Goal: Information Seeking & Learning: Learn about a topic

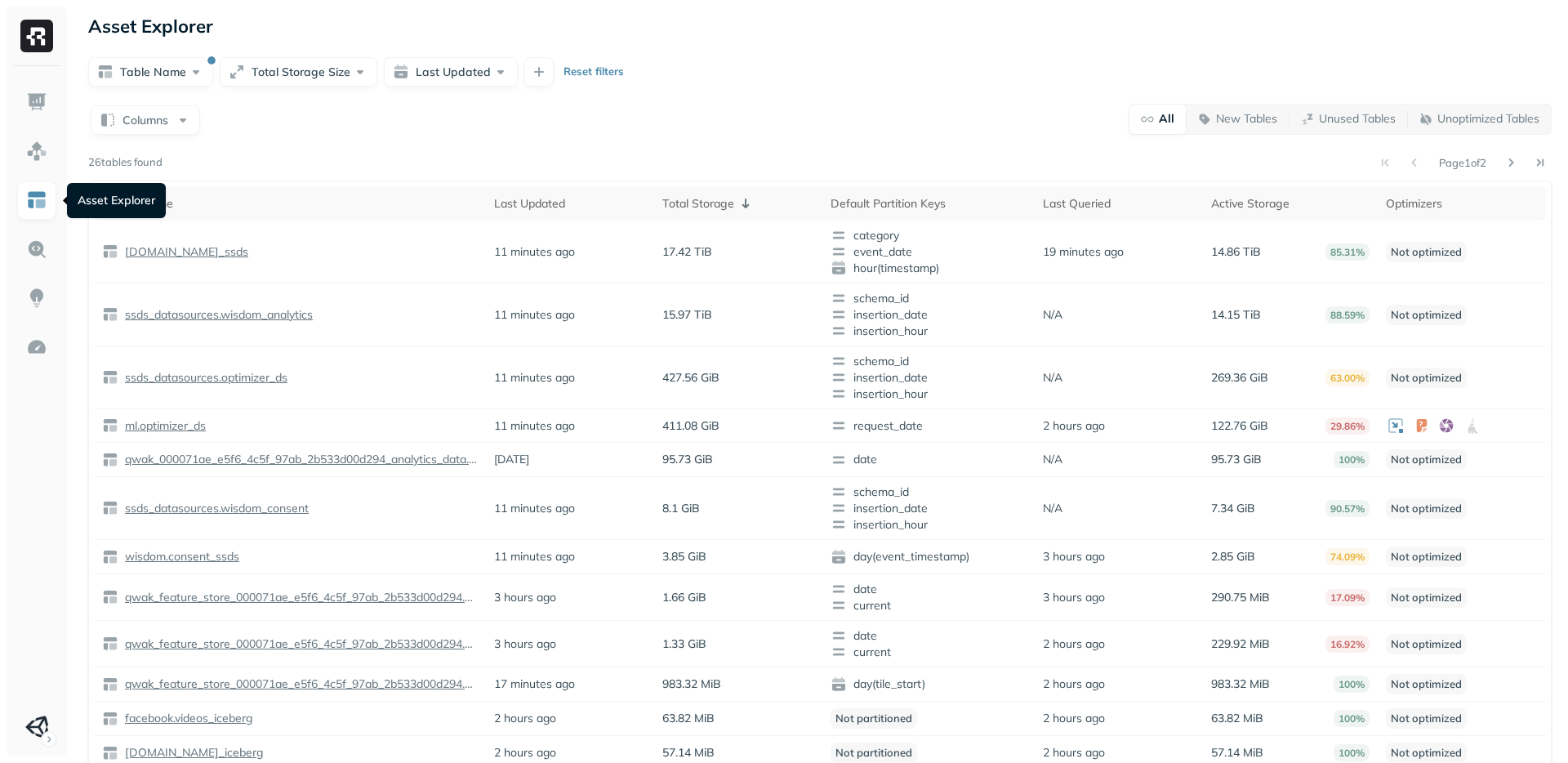
click at [30, 196] on img at bounding box center [36, 199] width 21 height 21
click at [41, 208] on img at bounding box center [36, 199] width 21 height 21
click at [236, 373] on p "ssds_datasources.optimizer_ds" at bounding box center [204, 378] width 166 height 16
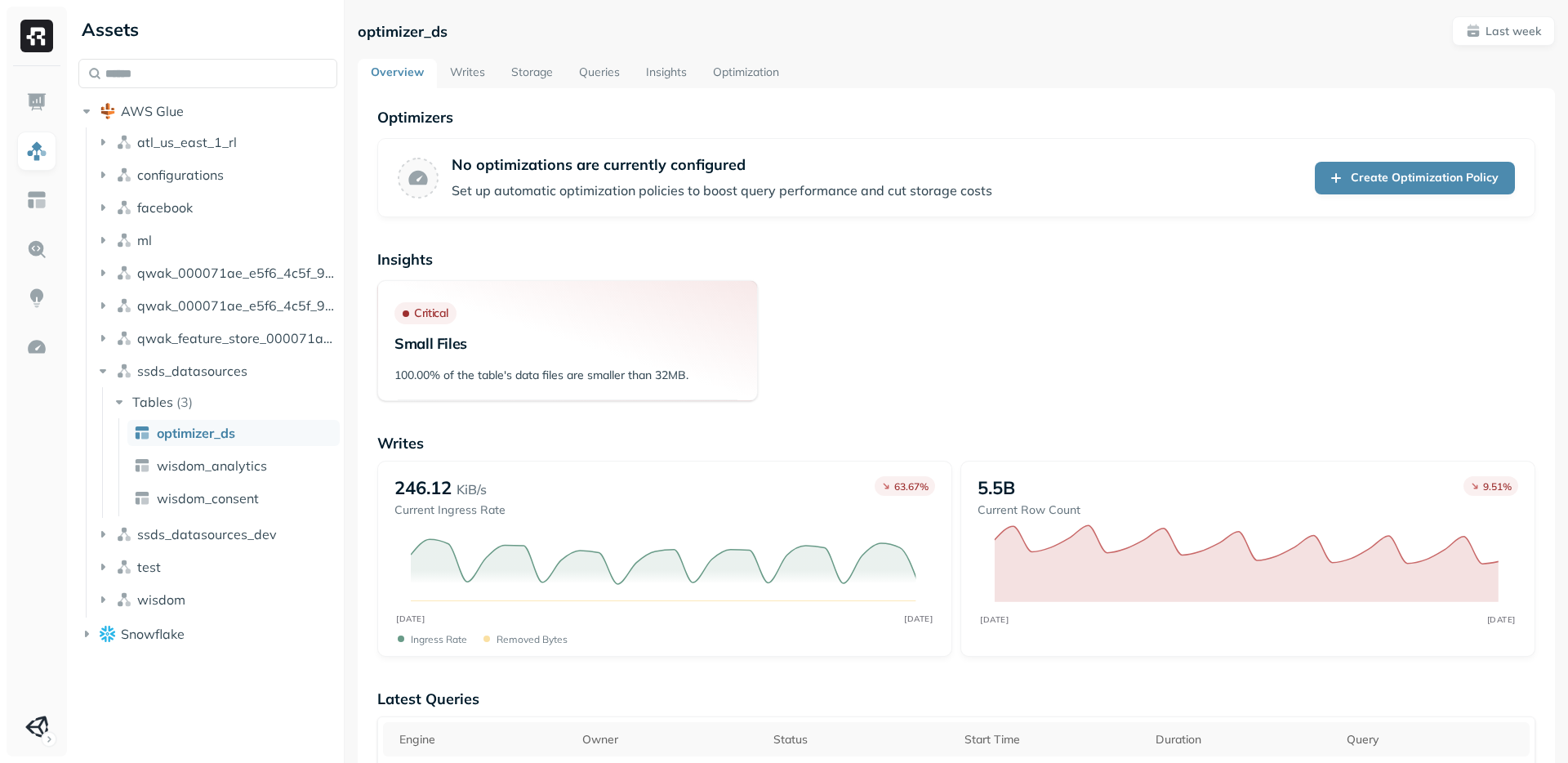
click at [751, 71] on link "Optimization" at bounding box center [746, 73] width 93 height 29
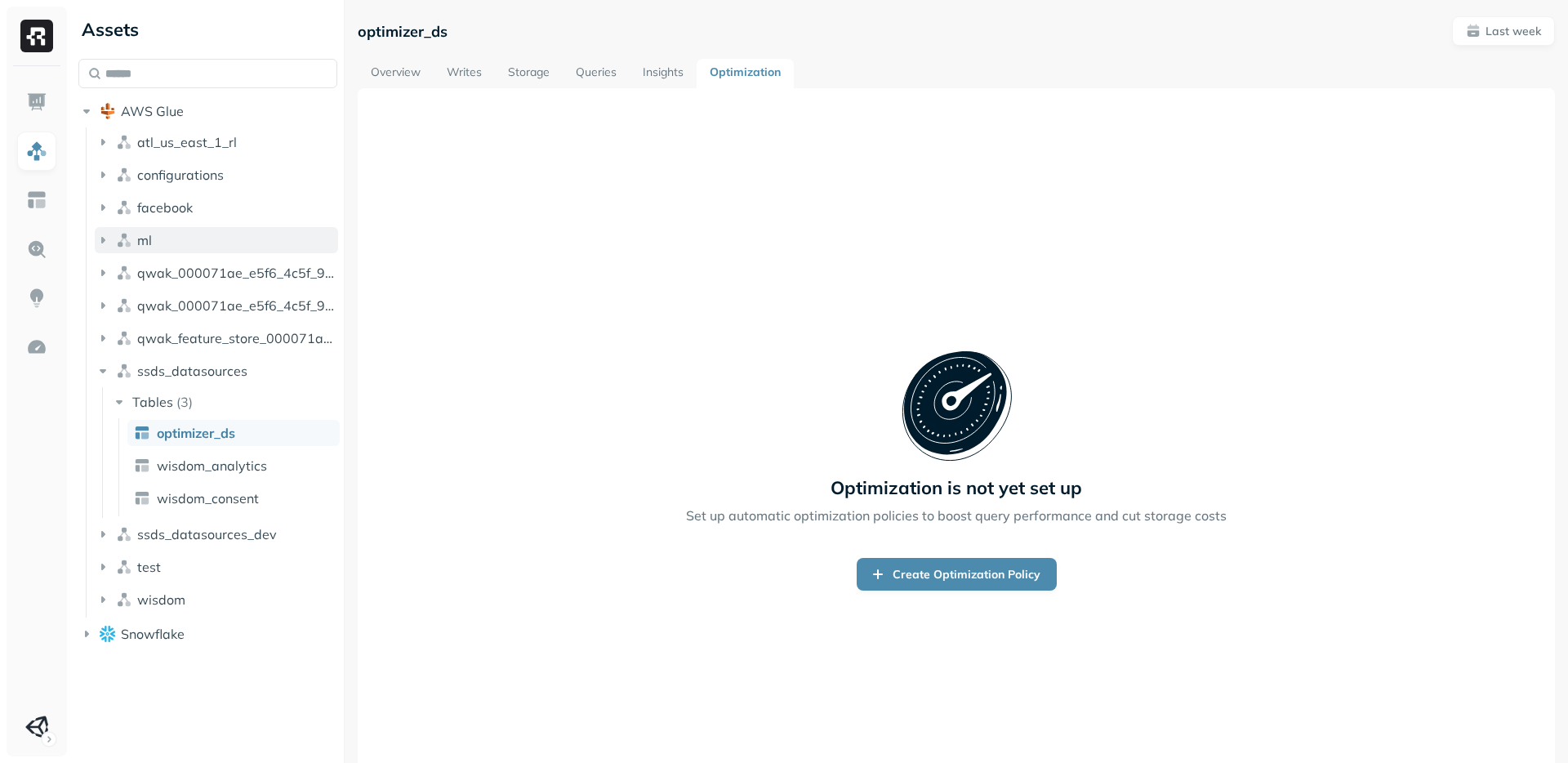
click at [110, 241] on icon "button" at bounding box center [103, 240] width 17 height 17
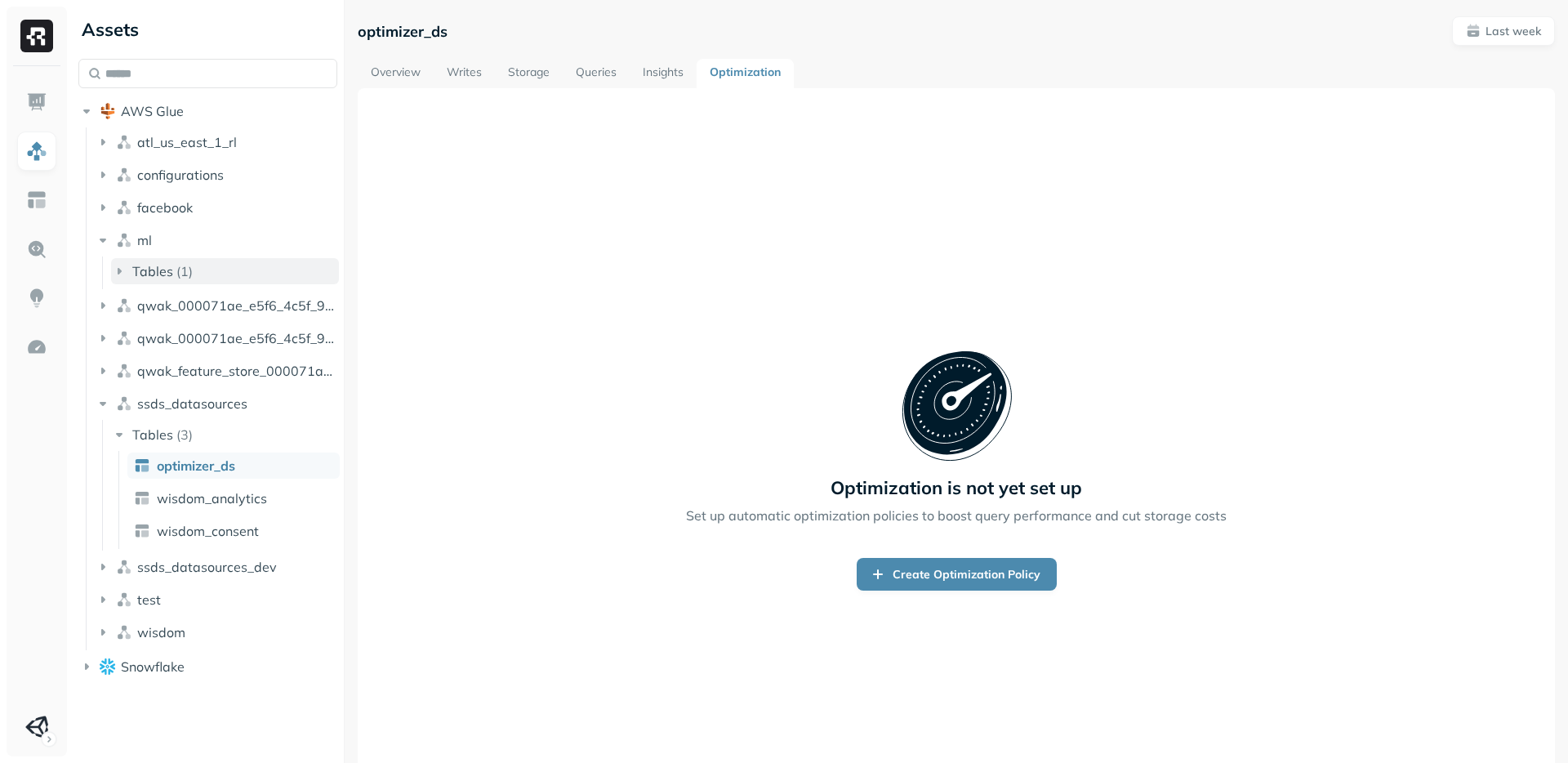
click at [123, 270] on icon "button" at bounding box center [119, 271] width 17 height 17
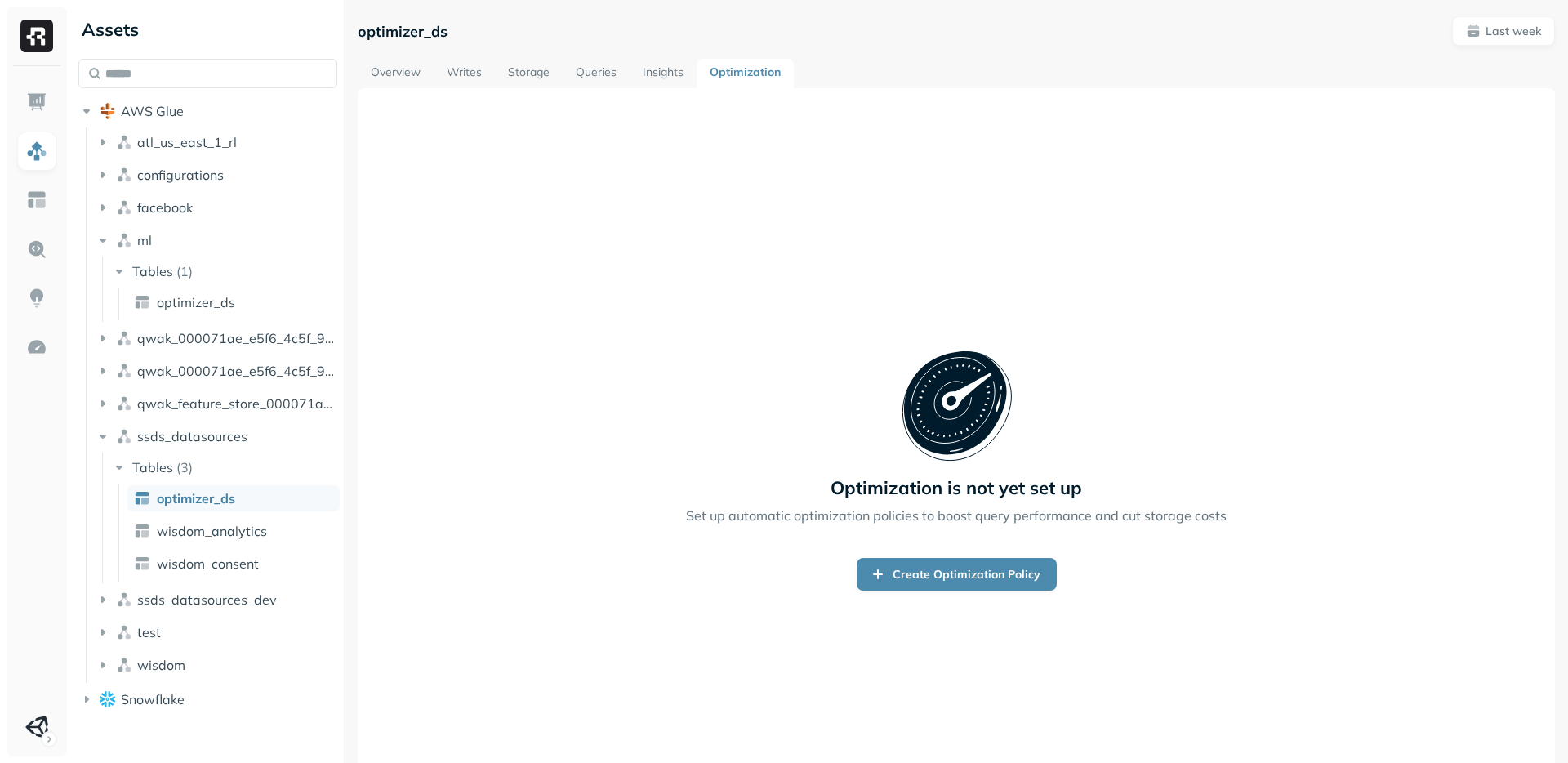
click at [153, 320] on ul "Tables ( 1 ) optimizer_ds" at bounding box center [220, 289] width 237 height 65
click at [160, 306] on span "optimizer_ds" at bounding box center [196, 303] width 78 height 17
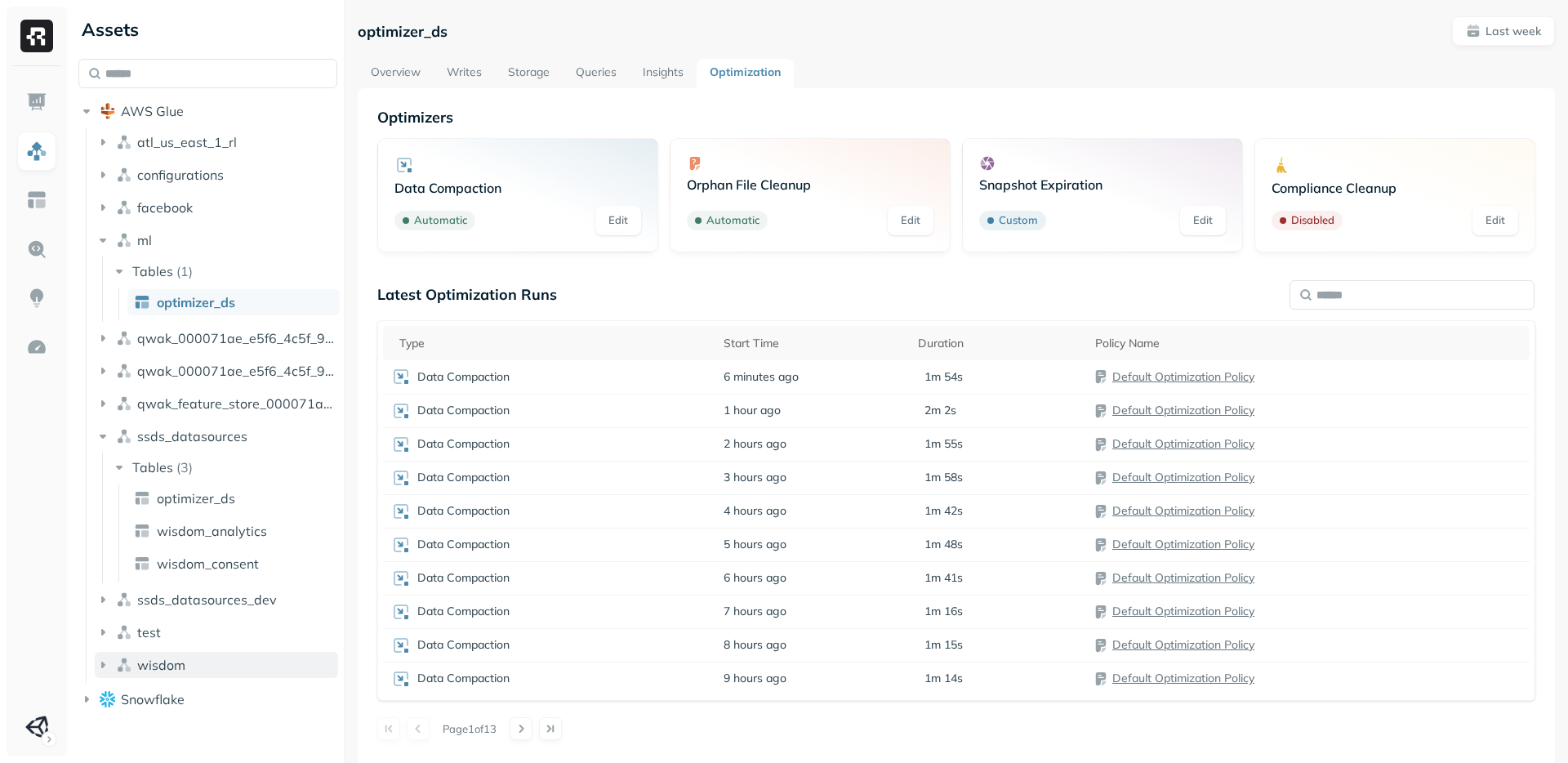
click at [106, 662] on icon "button" at bounding box center [103, 665] width 17 height 17
click at [123, 690] on icon "button" at bounding box center [119, 696] width 17 height 17
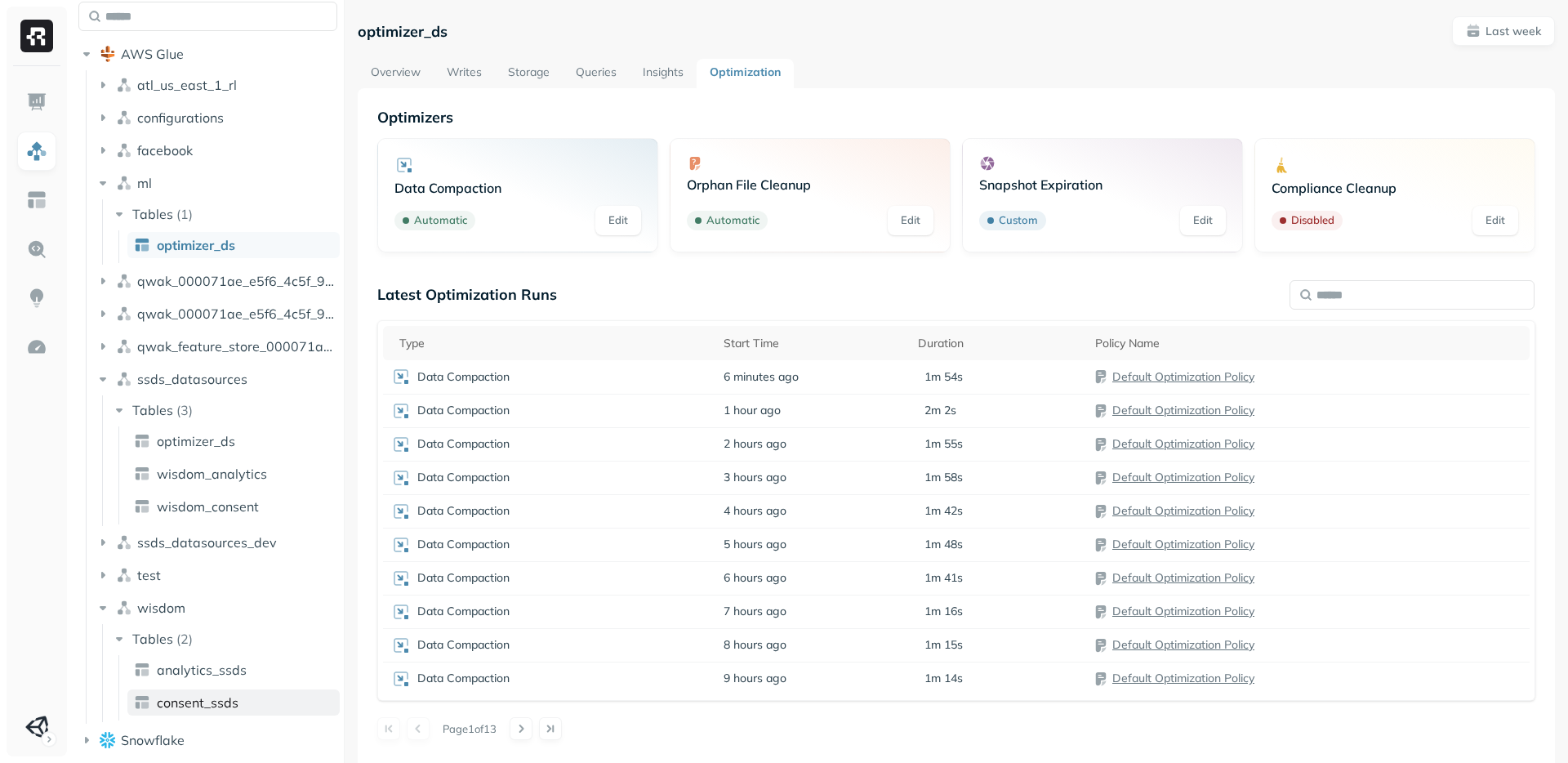
click at [257, 701] on link "consent_ssds" at bounding box center [233, 702] width 213 height 26
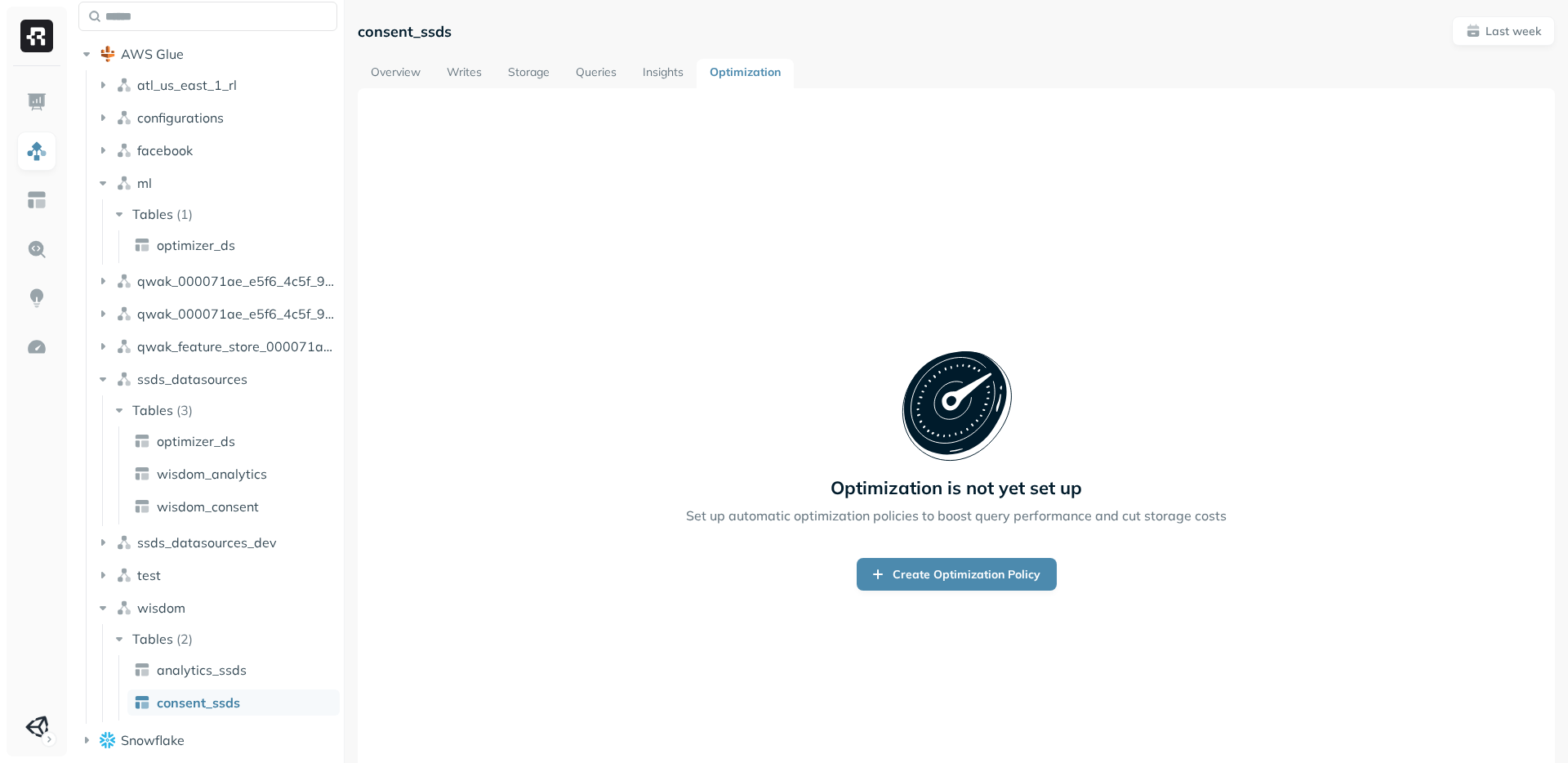
click at [387, 77] on link "Overview" at bounding box center [395, 73] width 76 height 29
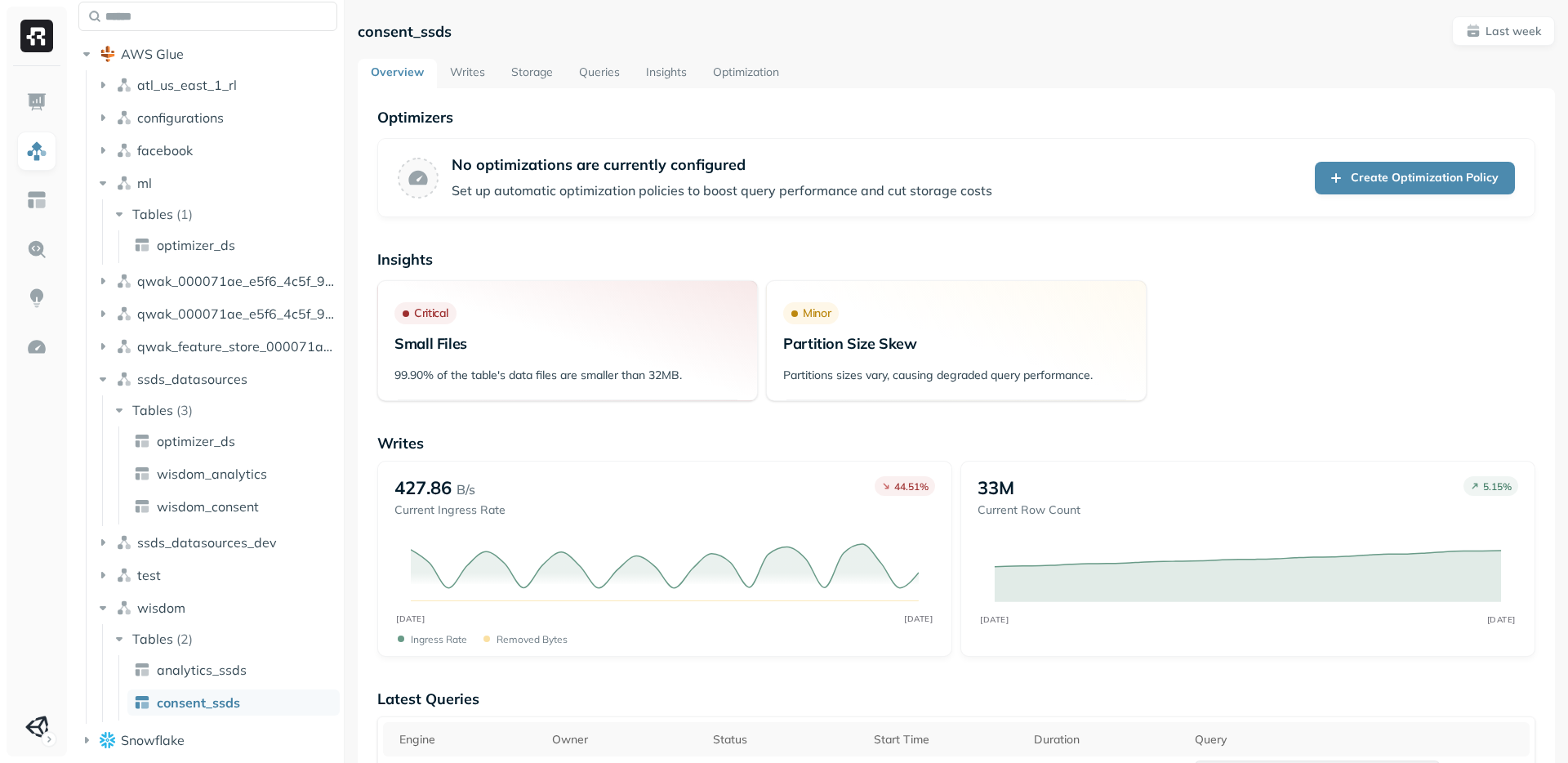
click at [749, 72] on link "Optimization" at bounding box center [746, 73] width 93 height 29
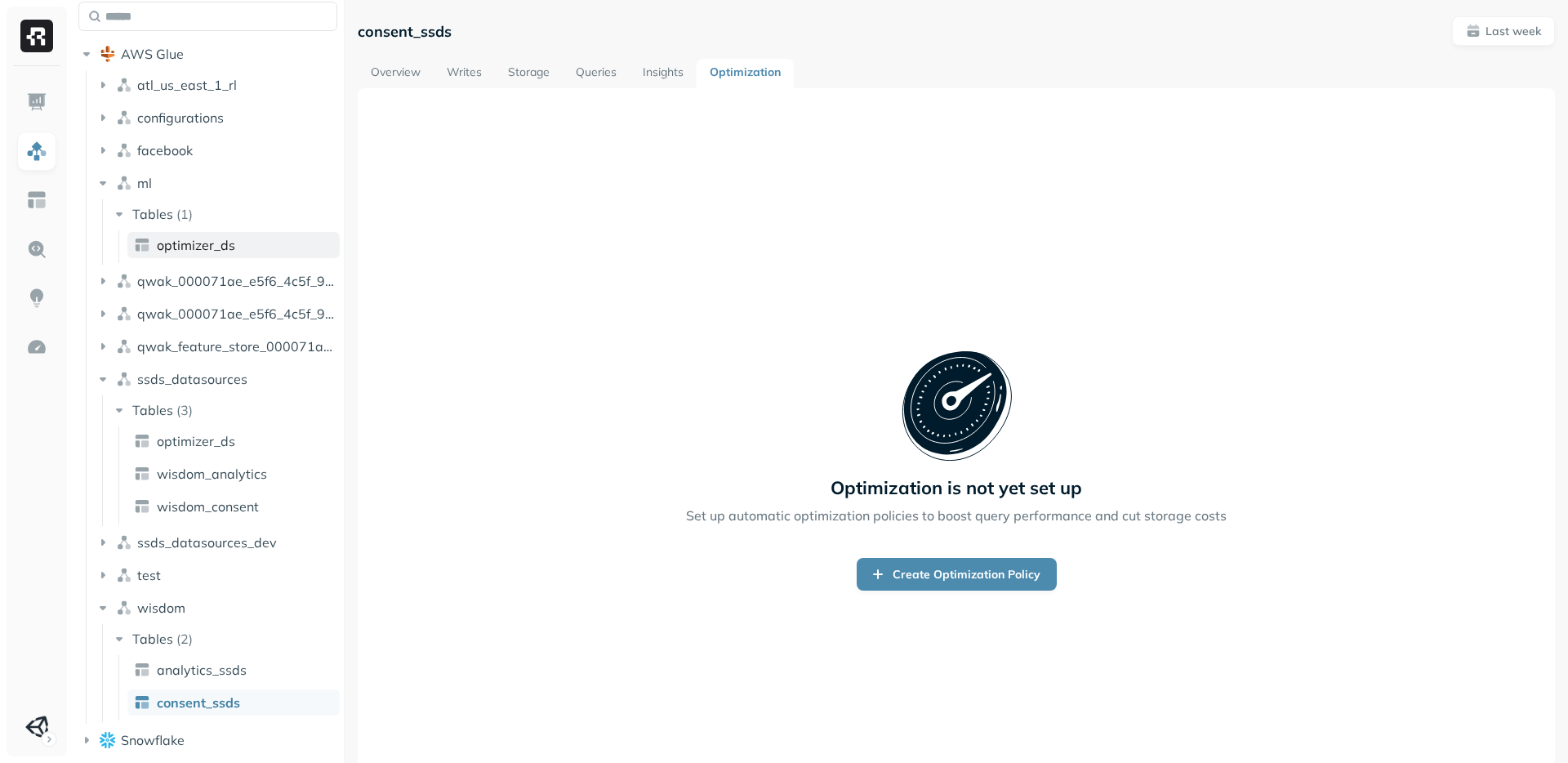
click at [198, 237] on span "optimizer_ds" at bounding box center [196, 245] width 78 height 17
